Goal: Task Accomplishment & Management: Use online tool/utility

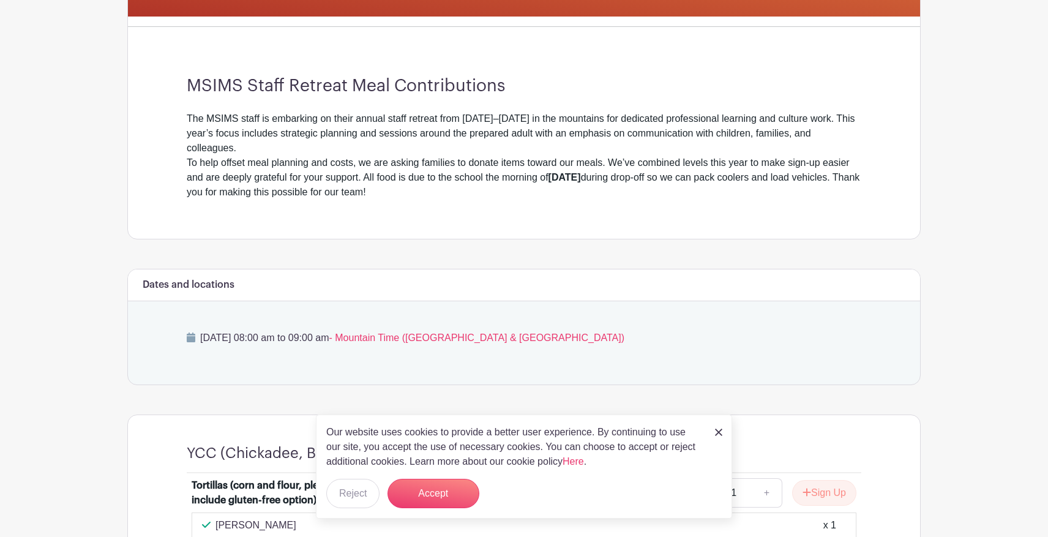
scroll to position [291, 0]
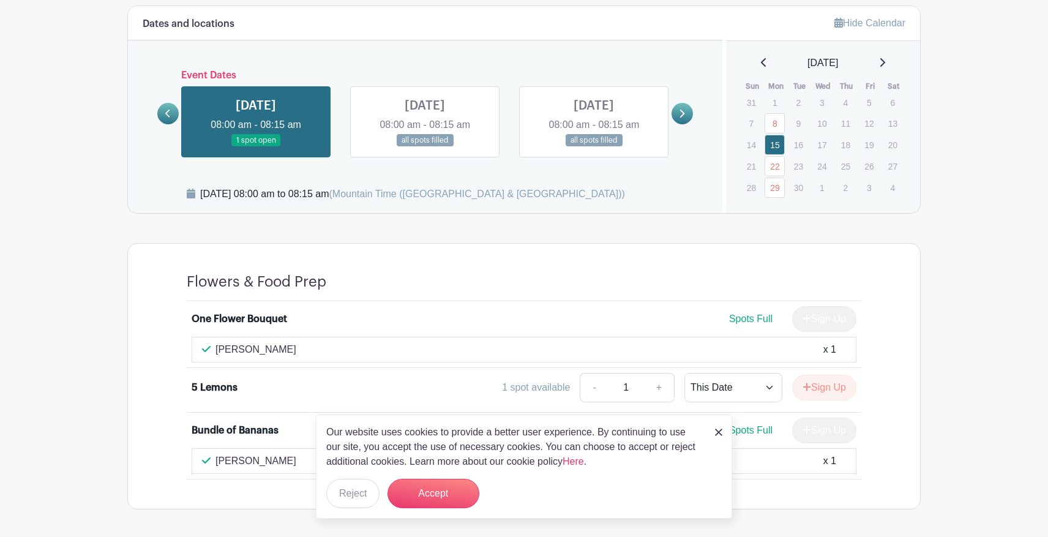
scroll to position [489, 0]
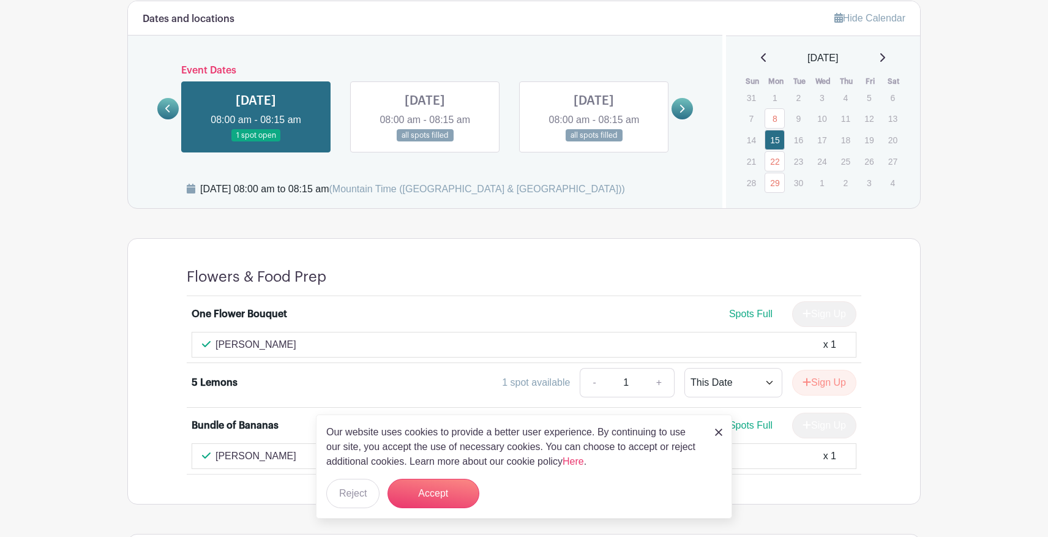
click at [425, 142] on link at bounding box center [425, 142] width 0 height 0
click at [718, 431] on img at bounding box center [718, 432] width 7 height 7
click at [718, 429] on img at bounding box center [718, 432] width 7 height 7
click at [346, 489] on button "Reject" at bounding box center [352, 493] width 53 height 29
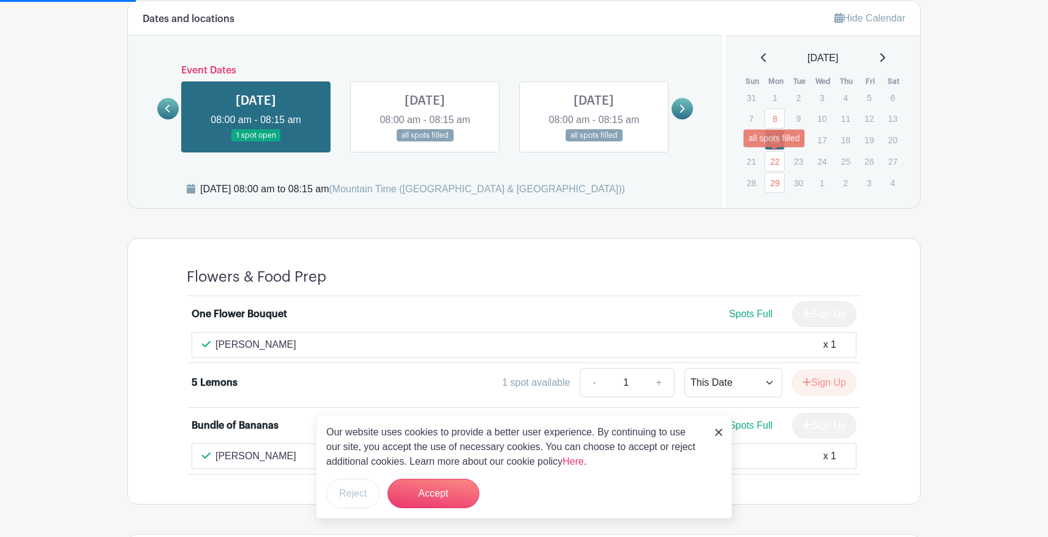
click at [773, 162] on link "22" at bounding box center [775, 161] width 20 height 20
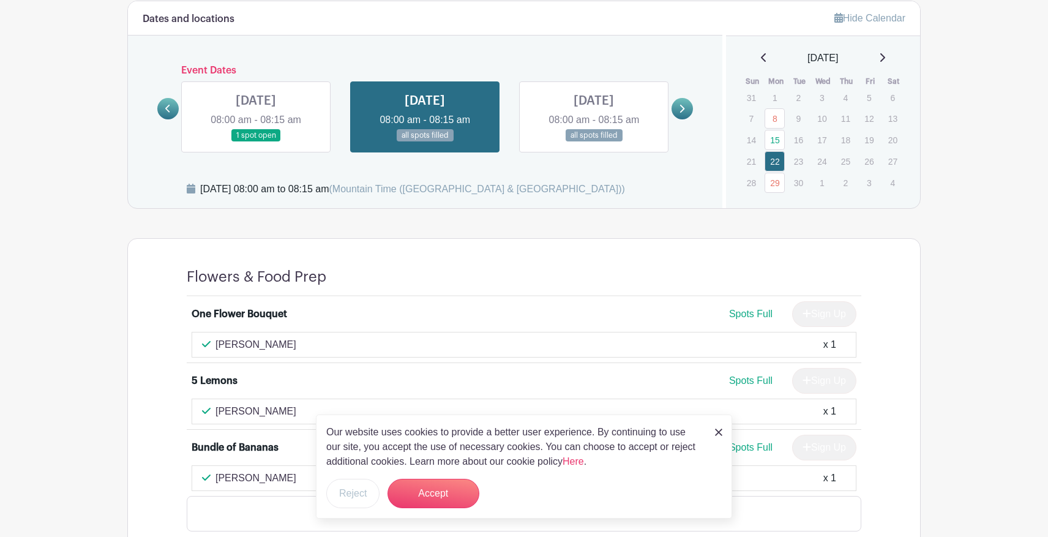
click at [716, 430] on img at bounding box center [718, 432] width 7 height 7
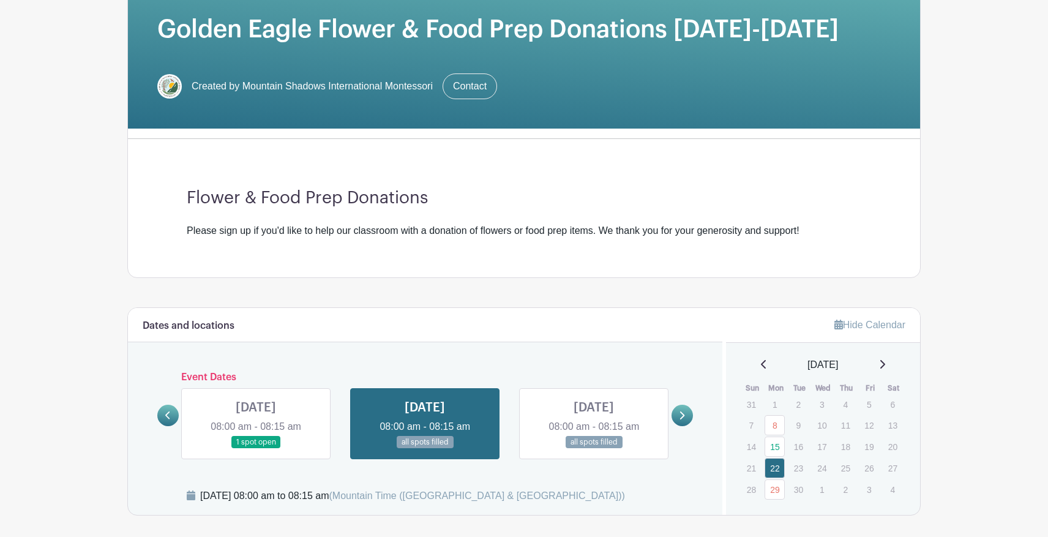
scroll to position [181, 0]
click at [684, 416] on icon at bounding box center [682, 416] width 5 height 8
